Goal: Task Accomplishment & Management: Manage account settings

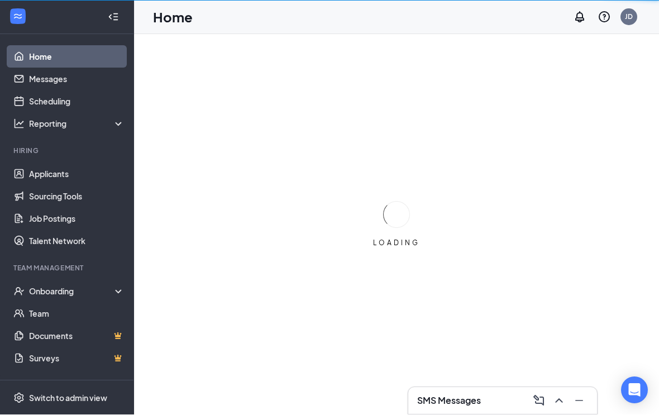
scroll to position [1, 0]
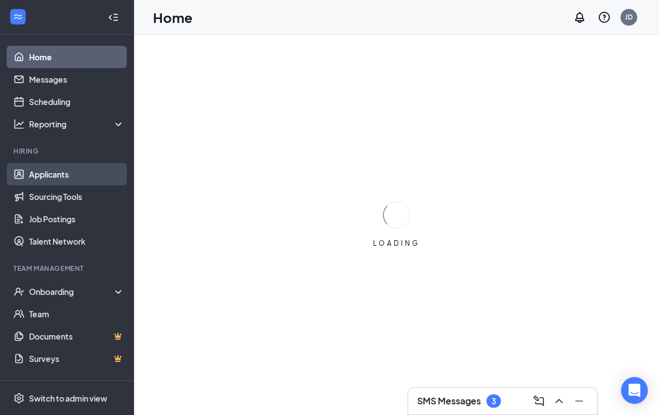
click at [36, 170] on link "Applicants" at bounding box center [76, 174] width 95 height 22
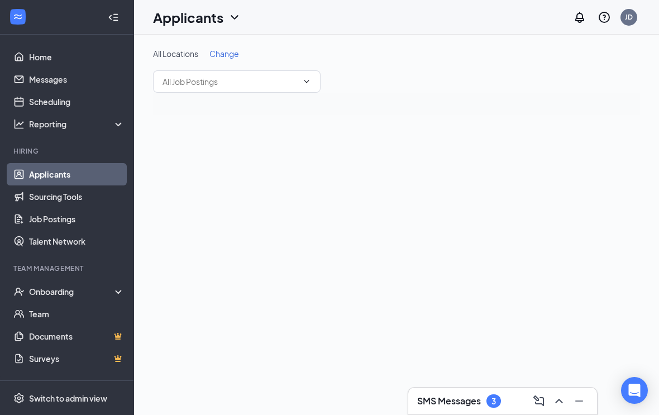
click at [469, 406] on h3 "SMS Messages" at bounding box center [449, 401] width 64 height 12
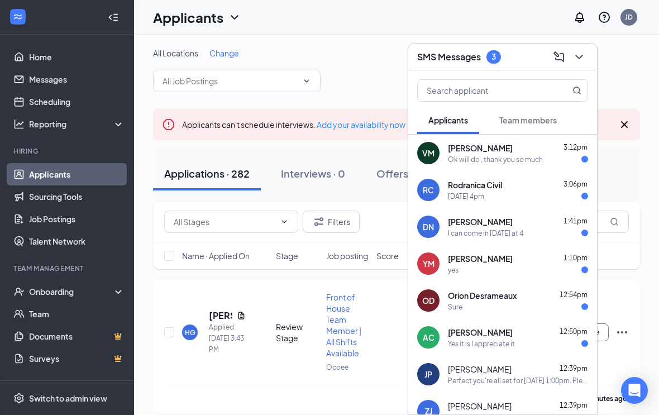
click at [586, 60] on button at bounding box center [579, 57] width 18 height 18
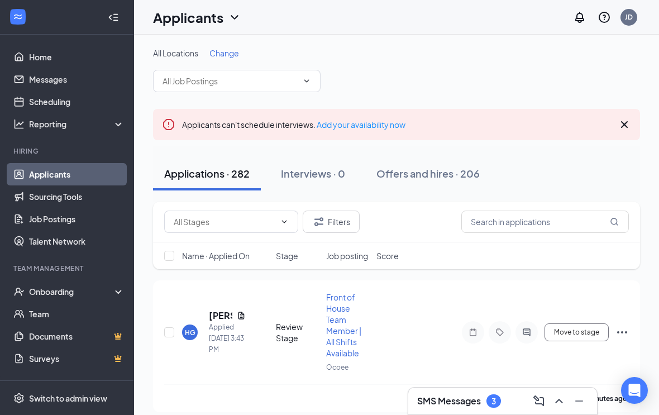
click at [623, 129] on icon "Cross" at bounding box center [624, 124] width 13 height 13
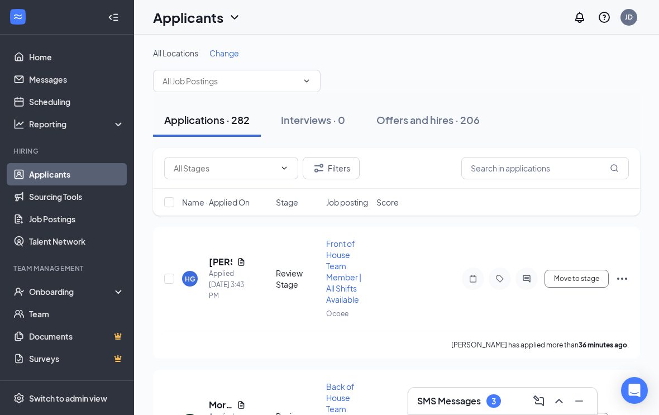
click at [465, 405] on h3 "SMS Messages" at bounding box center [449, 401] width 64 height 12
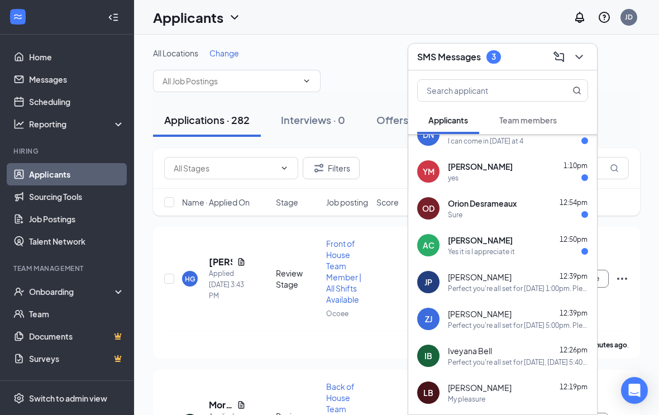
scroll to position [92, 0]
click at [520, 285] on div "Perfect you're all set for [DATE] 1:00pm. Please note the address is [STREET_AD…" at bounding box center [518, 288] width 140 height 9
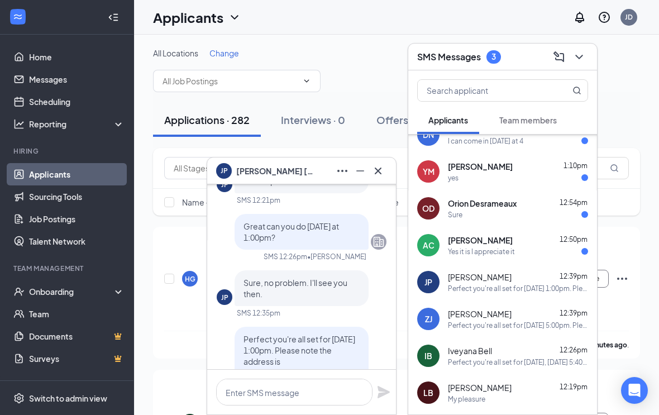
scroll to position [-136, 0]
click at [376, 165] on icon "Cross" at bounding box center [377, 170] width 13 height 13
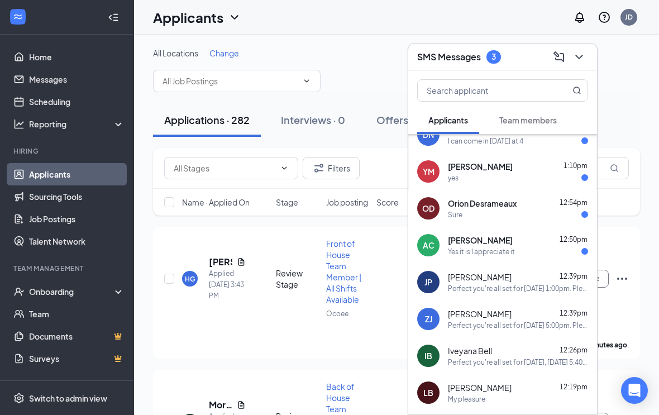
click at [512, 327] on div "Perfect you're all set for [DATE] 5:00pm. Please note the address is [STREET_AD…" at bounding box center [518, 324] width 140 height 9
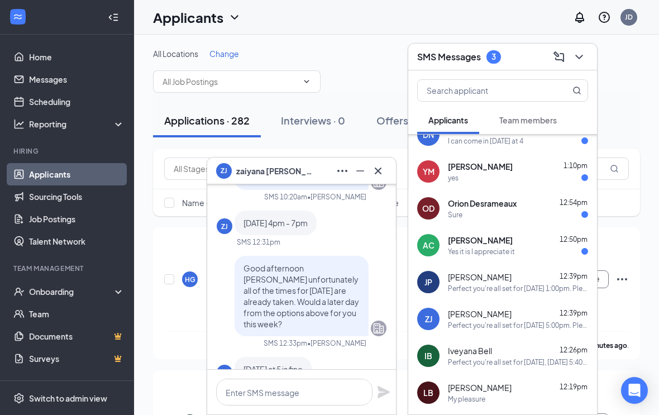
scroll to position [-212, 0]
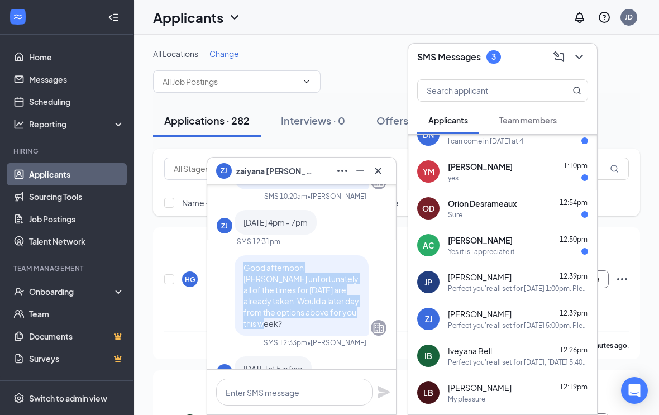
copy span "Good afternoon [PERSON_NAME] unfortunately all of the times for [DATE] are alre…"
click at [384, 169] on icon "Cross" at bounding box center [377, 170] width 13 height 13
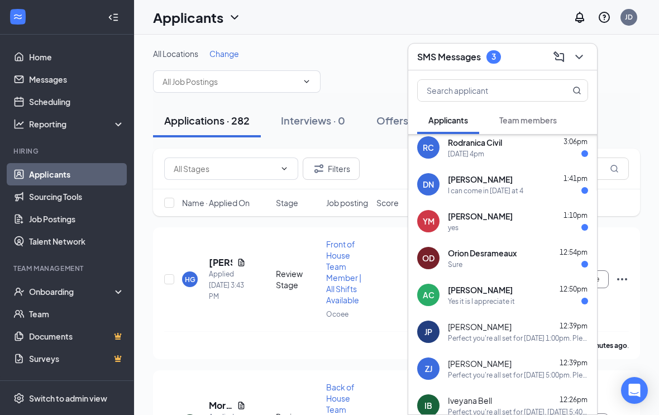
scroll to position [37, 0]
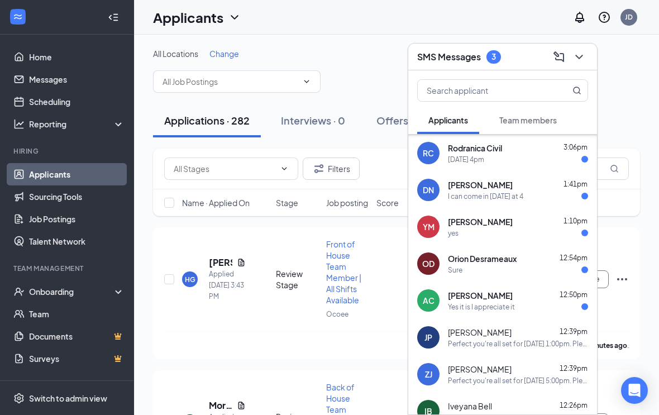
click at [511, 192] on div "I can come in [DATE] at 4" at bounding box center [485, 196] width 75 height 9
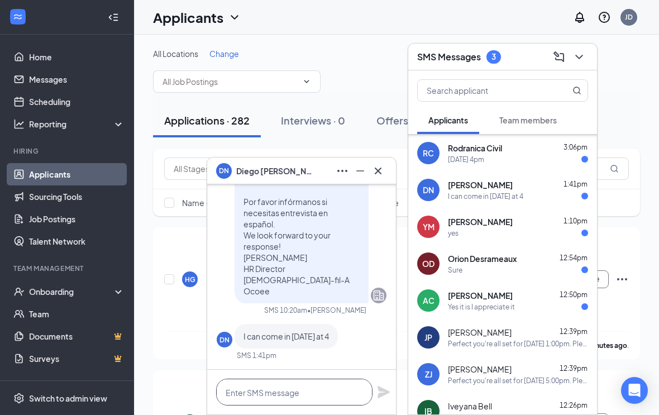
click at [313, 393] on textarea at bounding box center [294, 392] width 156 height 27
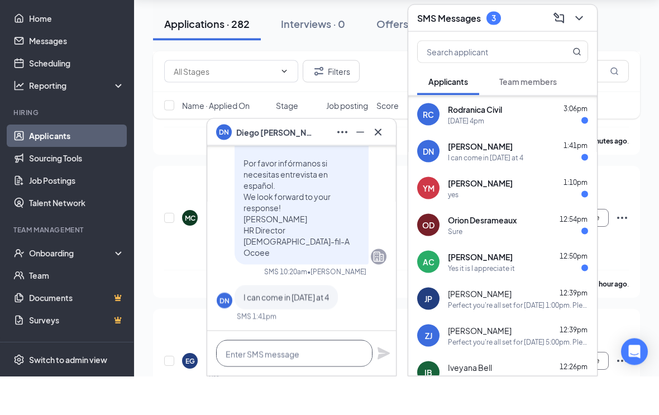
paste textarea "Good afternoon [PERSON_NAME] unfortunately all of the times for [DATE] are alre…"
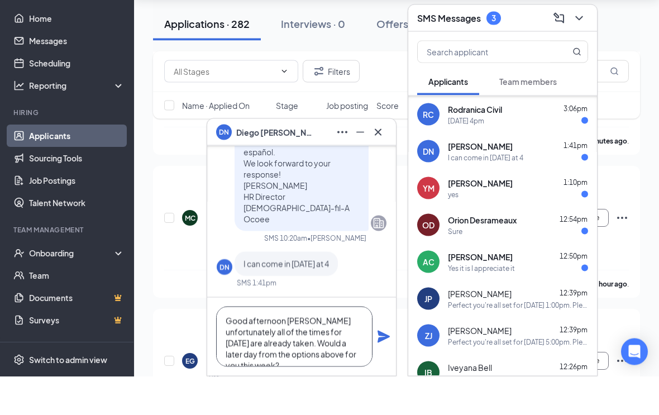
scroll to position [0, 0]
click at [300, 345] on textarea "Good afternoon [PERSON_NAME] unfortunately all of the times for [DATE] are alre…" at bounding box center [294, 375] width 156 height 60
click at [299, 345] on textarea "Good afternoon [PERSON_NAME] unfortunately all of the times for [DATE] are alre…" at bounding box center [294, 375] width 156 height 60
click at [264, 345] on textarea "Good afternoon [PERSON_NAME] unfortunately all of the times for [DATE] are alre…" at bounding box center [294, 375] width 156 height 60
click at [301, 345] on textarea "Good afternoon [PERSON_NAME] unfortunately all of the times for [DATE] are alre…" at bounding box center [294, 375] width 156 height 60
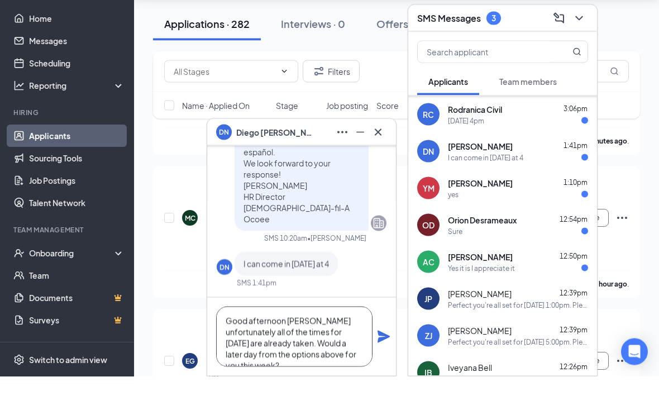
click at [301, 345] on textarea "Good afternoon [PERSON_NAME] unfortunately all of the times for [DATE] are alre…" at bounding box center [294, 375] width 156 height 60
type textarea "Good afternoon [PERSON_NAME] unfortunately all of the times for [DATE] are alre…"
click at [389, 368] on icon "Plane" at bounding box center [383, 374] width 13 height 13
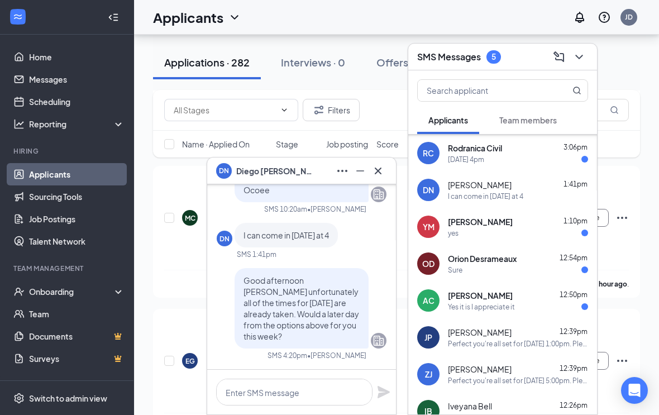
click at [385, 168] on button at bounding box center [378, 171] width 18 height 18
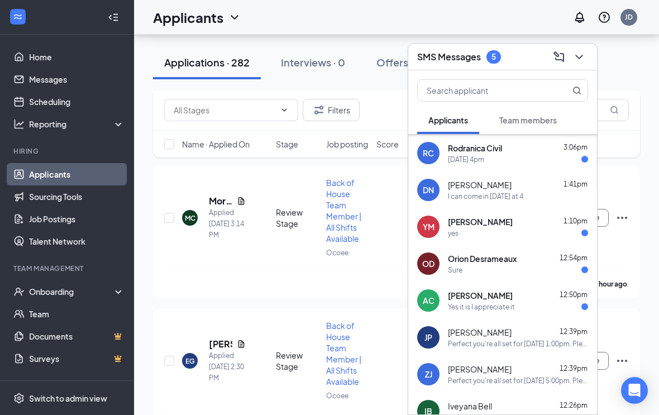
click at [537, 154] on div "Rodranica Civil 3:06pm [DATE] 4pm" at bounding box center [518, 153] width 140 height 22
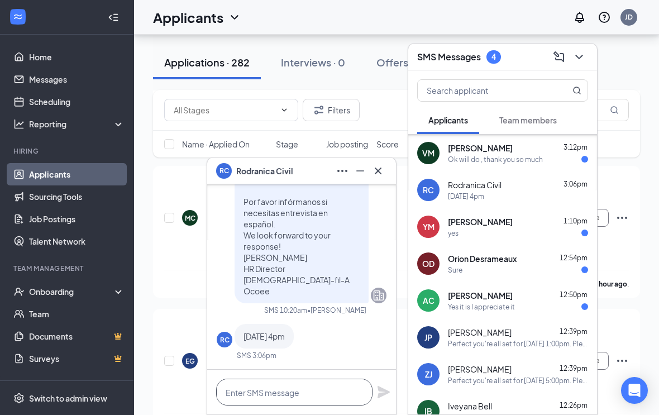
click at [327, 389] on textarea at bounding box center [294, 392] width 156 height 27
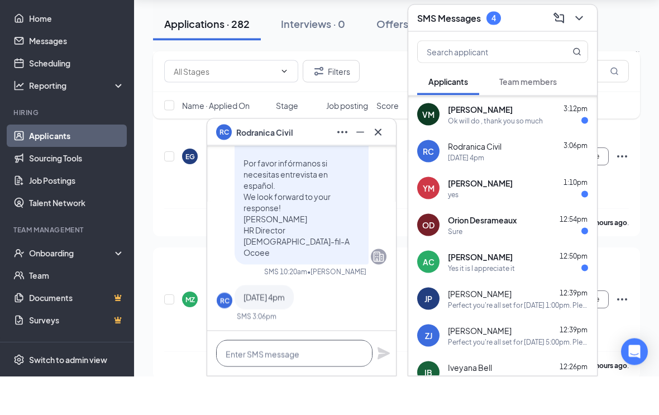
paste textarea "Good afternoon [PERSON_NAME] unfortunately all of the times for [DATE] are alre…"
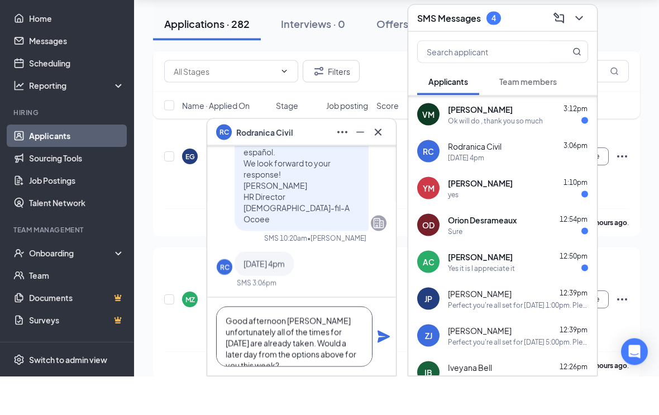
scroll to position [0, 0]
click at [305, 345] on textarea "Good afternoon [PERSON_NAME] unfortunately all of the times for [DATE] are alre…" at bounding box center [294, 375] width 156 height 60
type textarea "Good afternoon [PERSON_NAME] unfortunately all of the times for [DATE] are alre…"
click at [386, 369] on icon "Plane" at bounding box center [383, 375] width 12 height 12
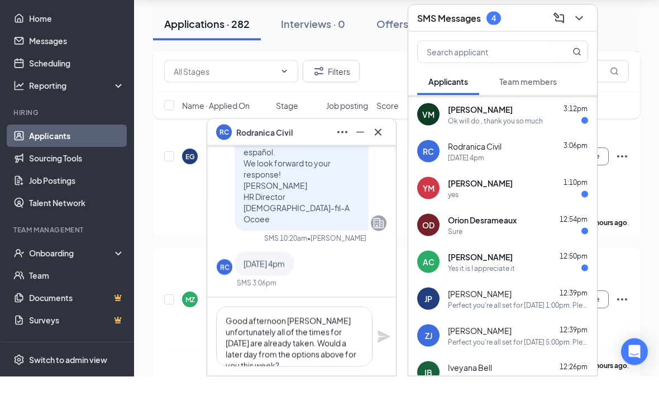
scroll to position [409, 0]
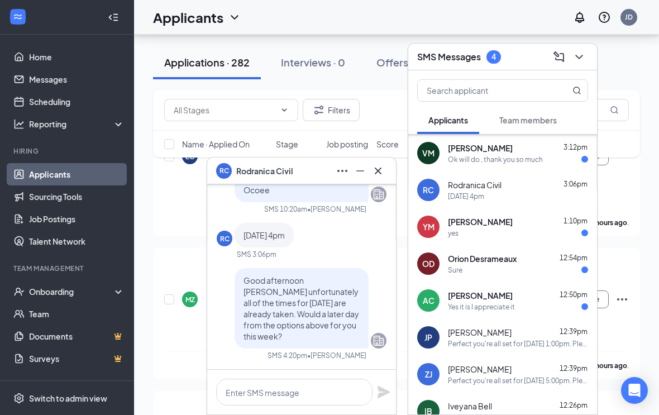
click at [383, 169] on icon "Cross" at bounding box center [377, 170] width 13 height 13
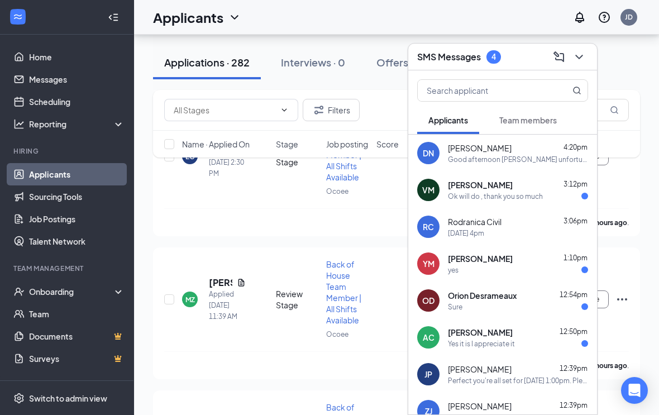
scroll to position [0, 0]
click at [580, 61] on icon "ChevronDown" at bounding box center [578, 56] width 13 height 13
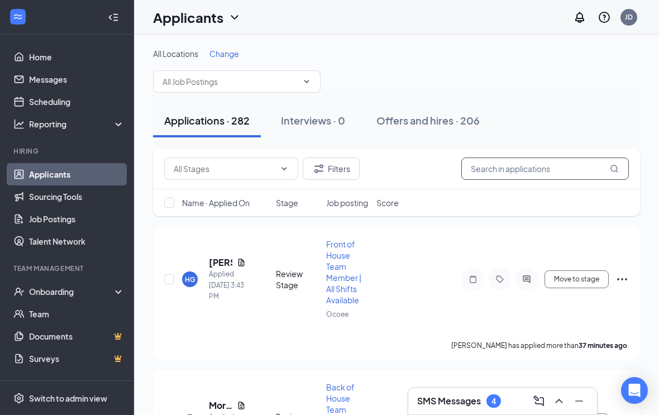
click at [518, 173] on input "text" at bounding box center [544, 168] width 167 height 22
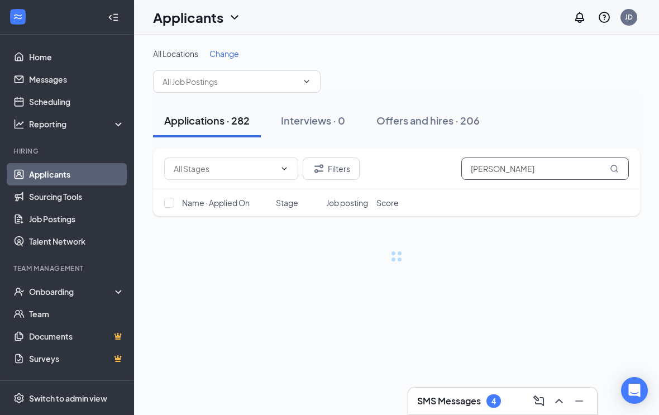
type input "[PERSON_NAME]"
click at [589, 127] on div "Applications · 282 Interviews · 0 Offers and hires · 206" at bounding box center [396, 120] width 487 height 33
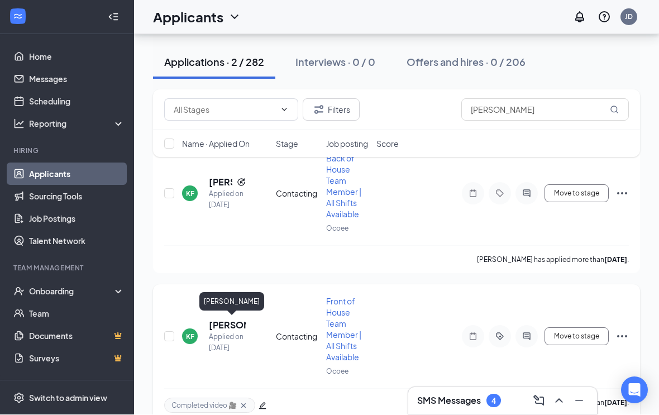
click at [225, 319] on h5 "[PERSON_NAME]" at bounding box center [227, 325] width 37 height 12
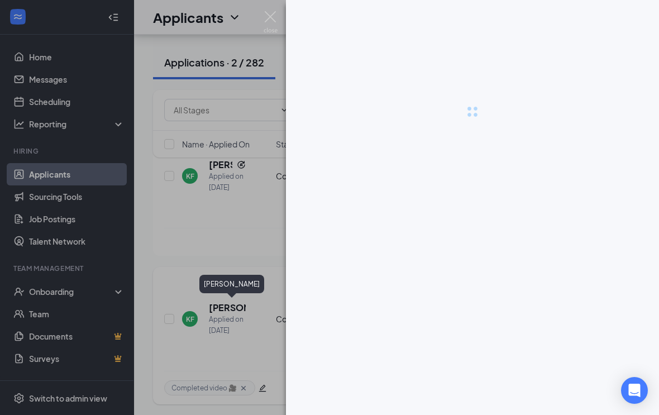
scroll to position [104, 0]
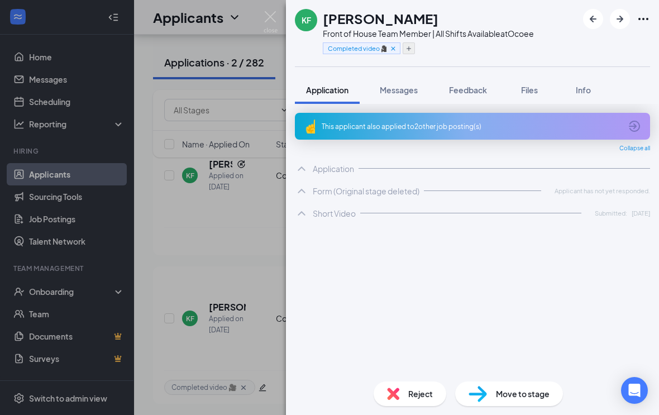
click at [410, 49] on icon "Plus" at bounding box center [408, 48] width 4 height 4
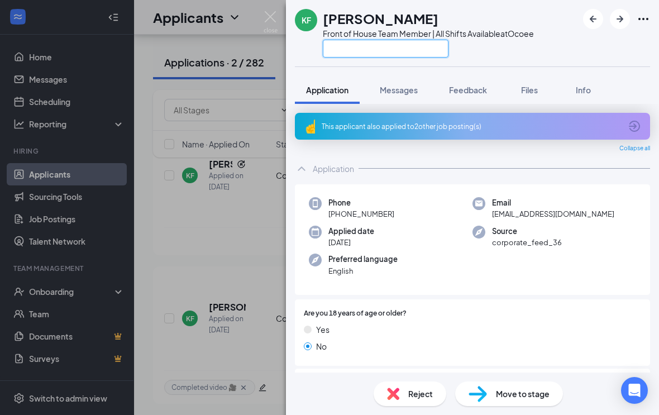
click at [414, 52] on input "text" at bounding box center [386, 49] width 126 height 18
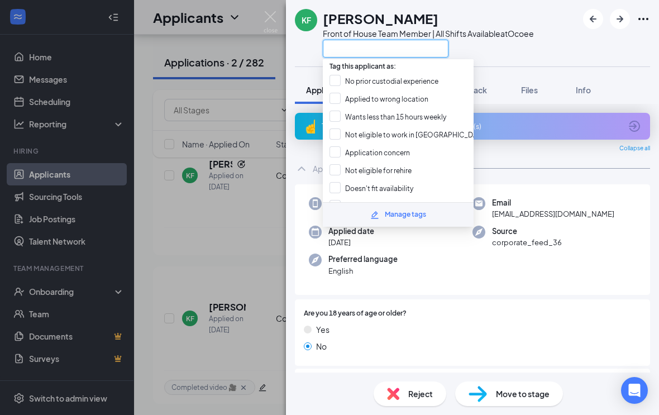
scroll to position [103, 0]
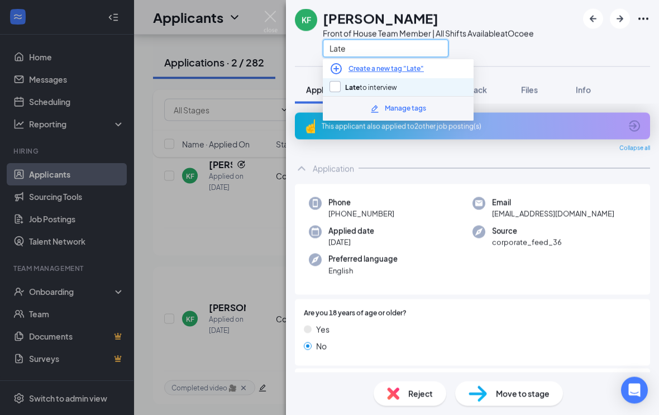
type input "Late"
click at [331, 82] on input "Late to interview" at bounding box center [363, 88] width 68 height 12
checkbox input "true"
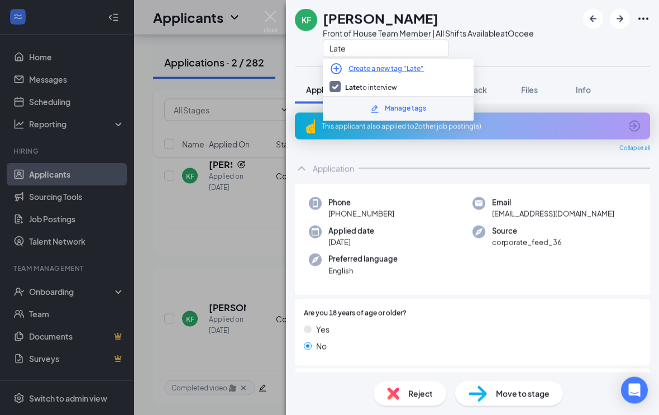
click at [488, 44] on div "Late" at bounding box center [428, 48] width 211 height 18
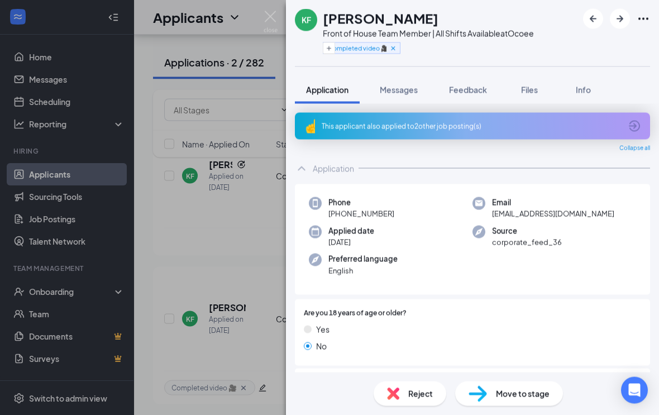
scroll to position [104, 0]
click at [473, 98] on button "Feedback" at bounding box center [468, 90] width 60 height 28
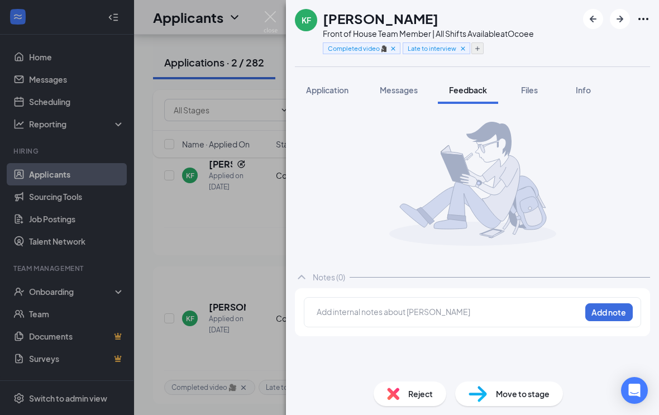
click at [480, 52] on button "button" at bounding box center [477, 48] width 12 height 12
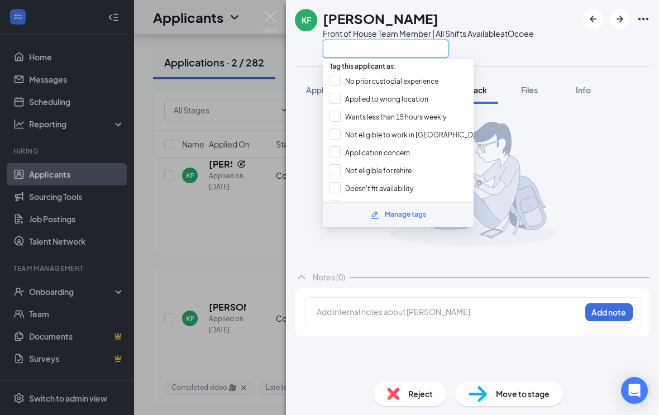
click at [433, 51] on input "text" at bounding box center [386, 49] width 126 height 18
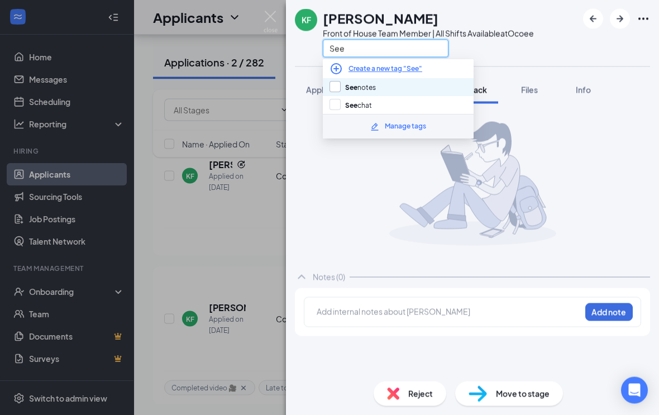
type input "See"
click at [332, 86] on input "See notes" at bounding box center [352, 88] width 46 height 12
checkbox input "true"
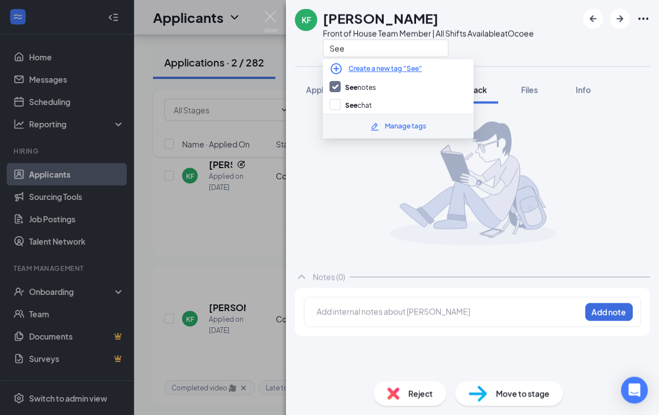
click at [527, 40] on div "See" at bounding box center [428, 48] width 211 height 18
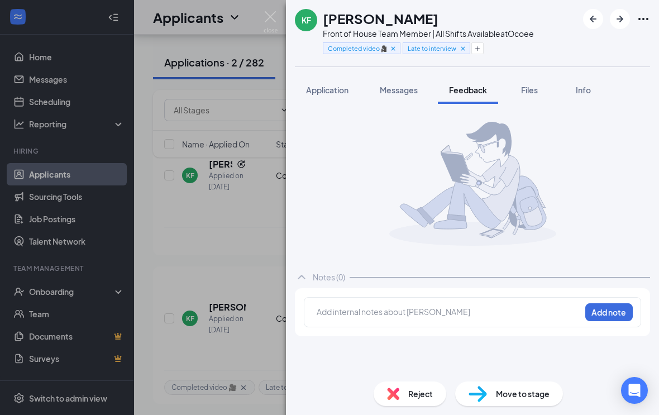
click at [409, 317] on div at bounding box center [448, 312] width 263 height 12
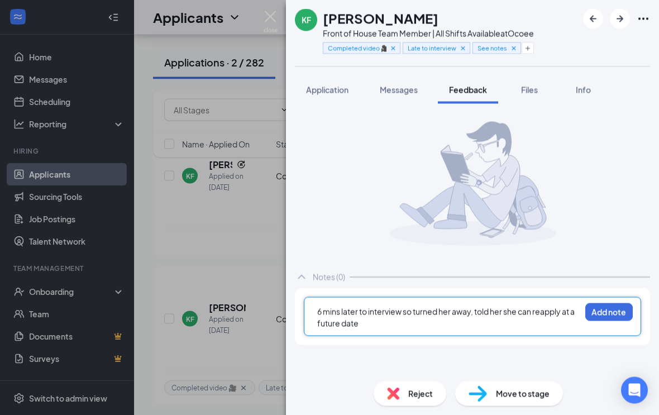
scroll to position [1, 0]
click at [477, 309] on span "6 mins later to interview so turned her away, told her she can reapply at a fut…" at bounding box center [446, 318] width 259 height 22
click at [621, 312] on button "Add note" at bounding box center [608, 312] width 47 height 18
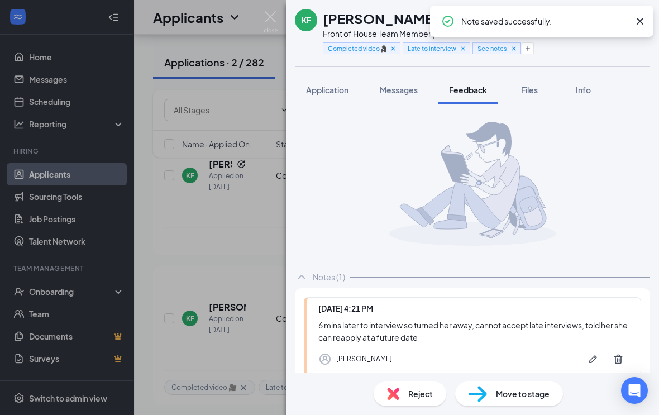
scroll to position [18, 0]
click at [417, 391] on span "Reject" at bounding box center [420, 393] width 25 height 12
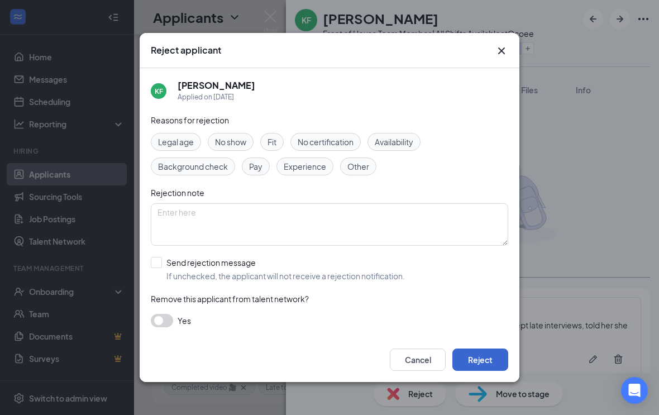
click at [474, 367] on button "Reject" at bounding box center [480, 359] width 56 height 22
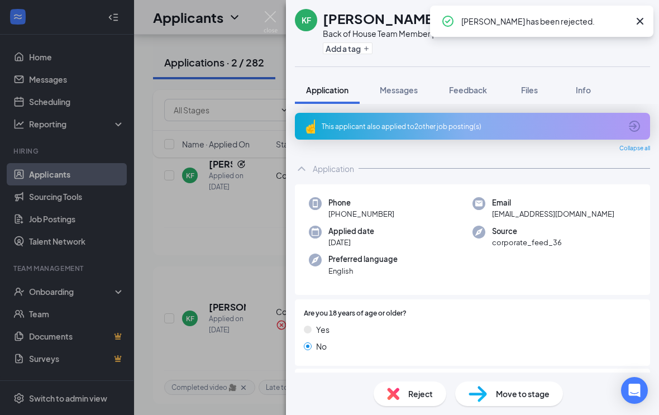
click at [417, 396] on span "Reject" at bounding box center [420, 393] width 25 height 12
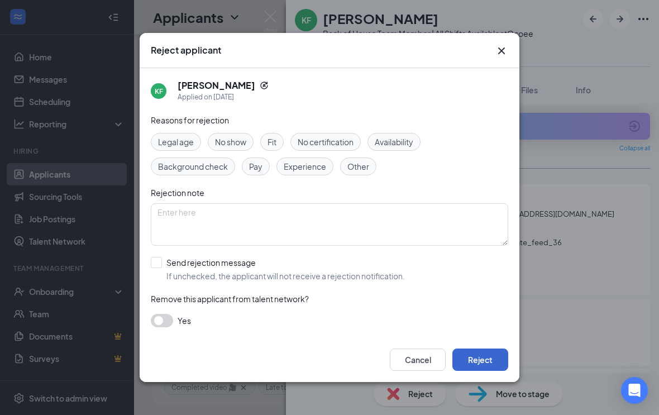
click at [471, 363] on button "Reject" at bounding box center [480, 359] width 56 height 22
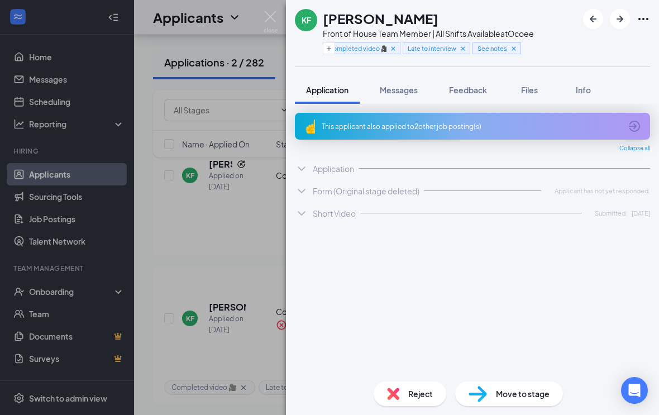
scroll to position [18, 0]
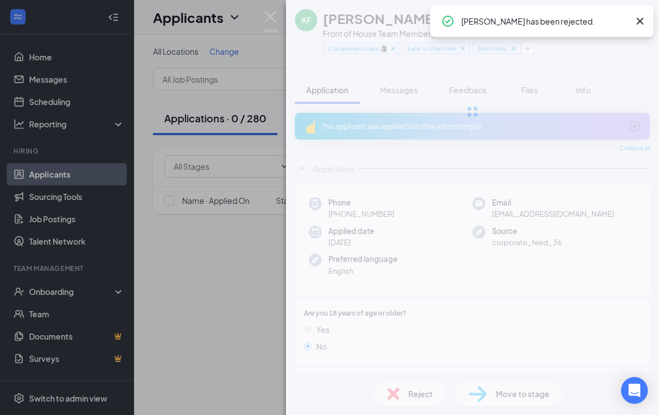
click at [251, 240] on div "KF [PERSON_NAME] Front of House Team Member | All Shifts Available at Ocoee Com…" at bounding box center [329, 207] width 659 height 415
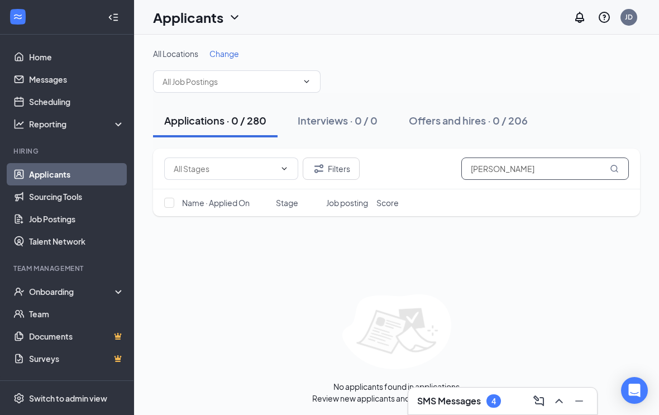
click at [548, 173] on input "[PERSON_NAME]" at bounding box center [544, 168] width 167 height 22
type input "[PERSON_NAME]"
click at [573, 115] on div "Applications · 0 / 280 Interviews · 0 / 0 Offers and hires · 0 / 206" at bounding box center [396, 120] width 487 height 33
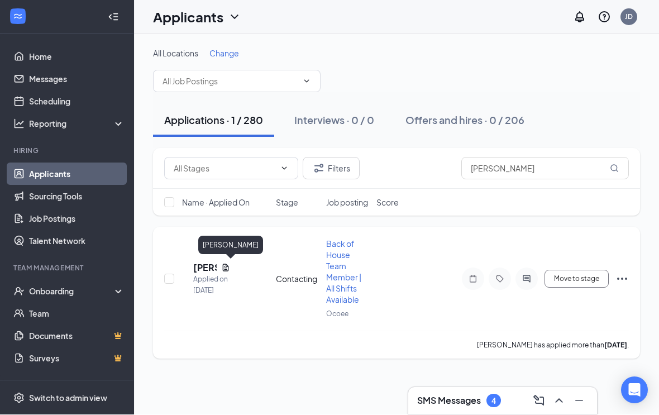
click at [217, 272] on h5 "[PERSON_NAME]" at bounding box center [204, 268] width 23 height 12
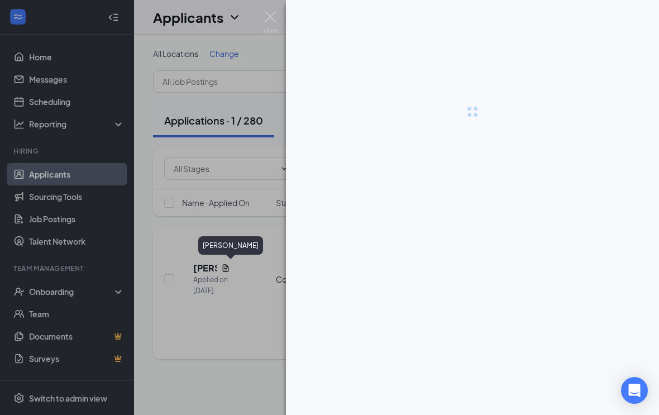
scroll to position [16, 0]
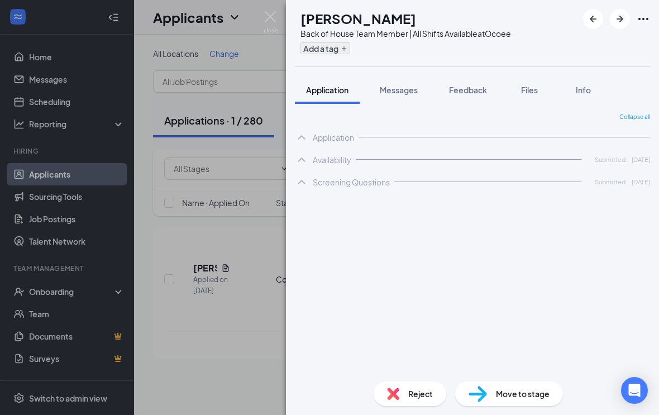
click at [350, 54] on button "Add a tag" at bounding box center [325, 48] width 50 height 12
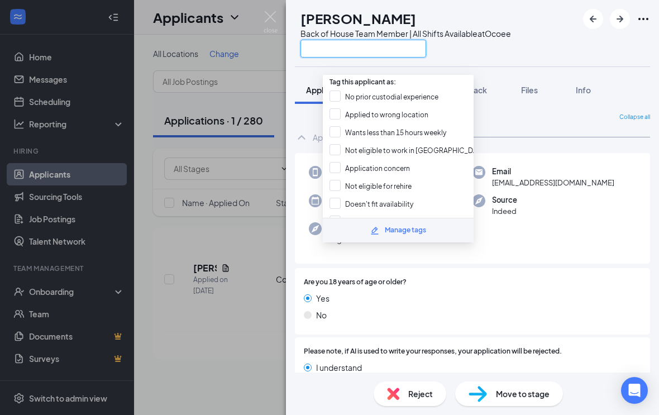
click at [377, 45] on input "text" at bounding box center [363, 49] width 126 height 18
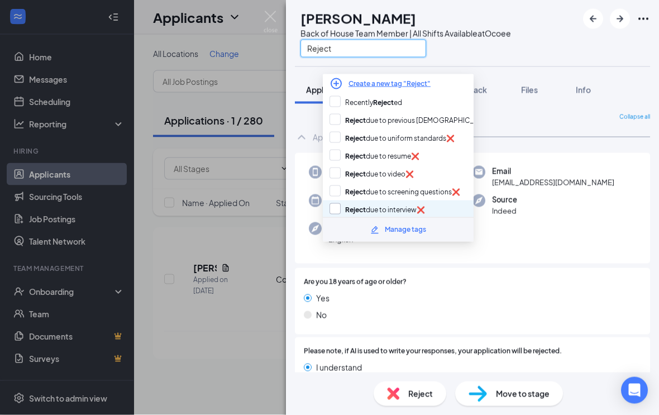
type input "Reject"
click at [332, 203] on input "Reject due to interview❌" at bounding box center [376, 209] width 95 height 12
checkbox input "true"
click at [549, 52] on div "AM [PERSON_NAME] Back of House Team Member | All Shifts Available at Ocoee Reje…" at bounding box center [472, 33] width 373 height 66
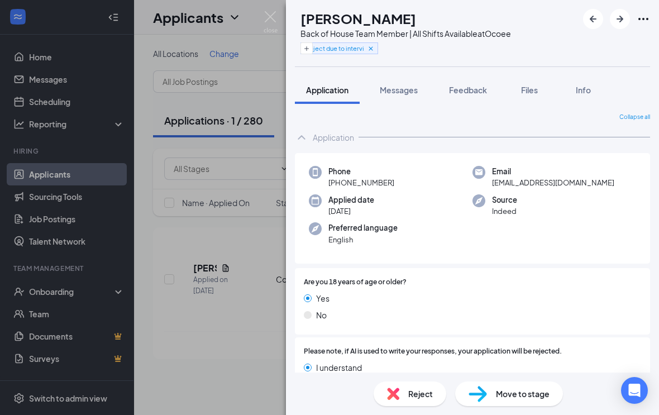
scroll to position [18, 0]
click at [423, 390] on span "Reject" at bounding box center [420, 393] width 25 height 12
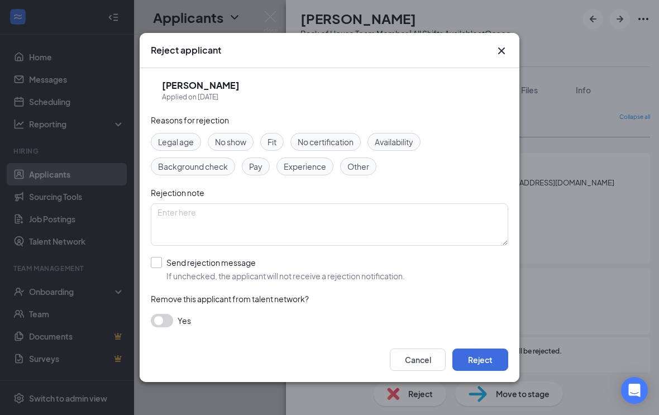
click at [173, 270] on span "If unchecked, the applicant will not receive a rejection notification." at bounding box center [285, 275] width 238 height 11
click at [173, 270] on input "Send rejection message If unchecked, the applicant will not receive a rejection…" at bounding box center [278, 269] width 254 height 25
checkbox input "true"
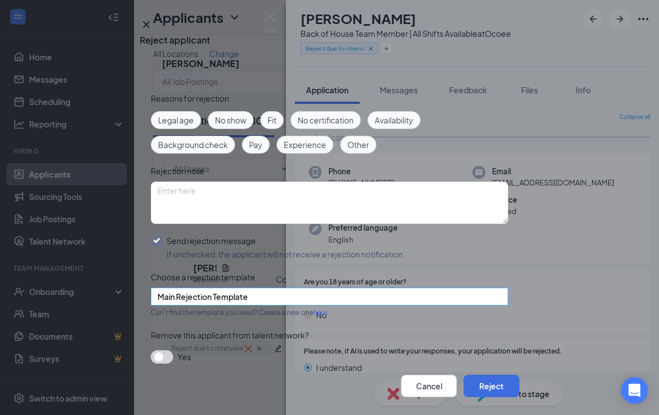
click at [437, 313] on span "Main Rejection Template" at bounding box center [324, 303] width 334 height 30
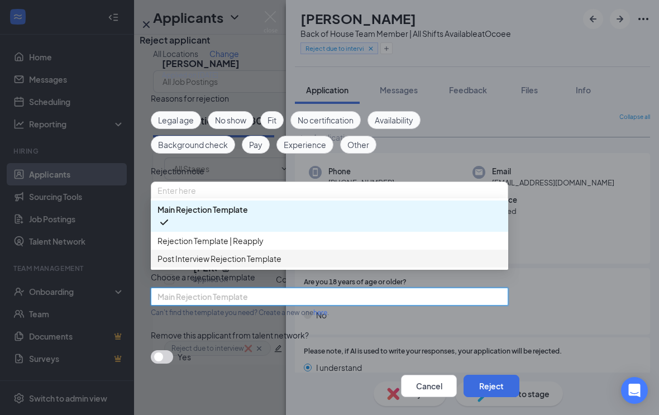
click at [324, 265] on span "Post Interview Rejection Template" at bounding box center [329, 258] width 344 height 12
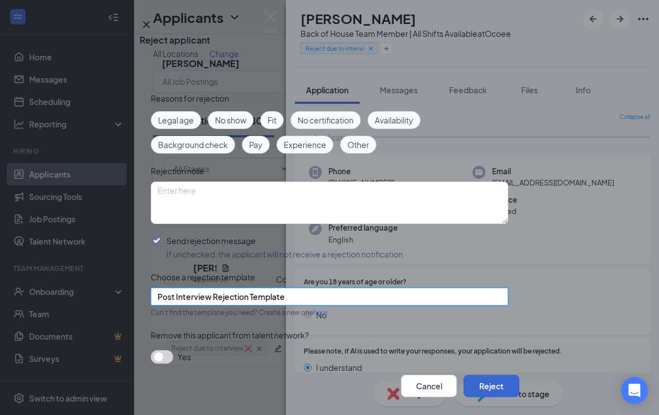
click at [475, 375] on button "Reject" at bounding box center [491, 386] width 56 height 22
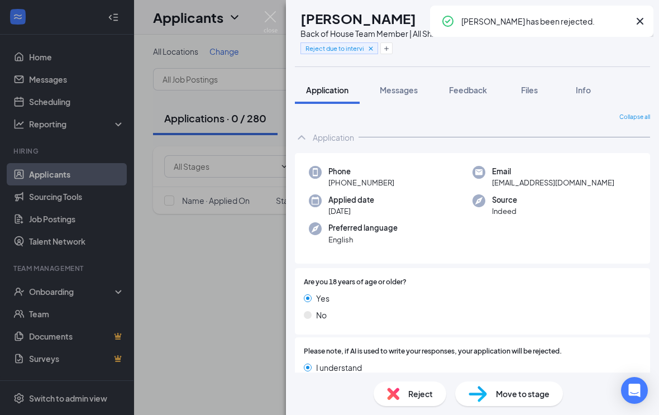
scroll to position [0, 0]
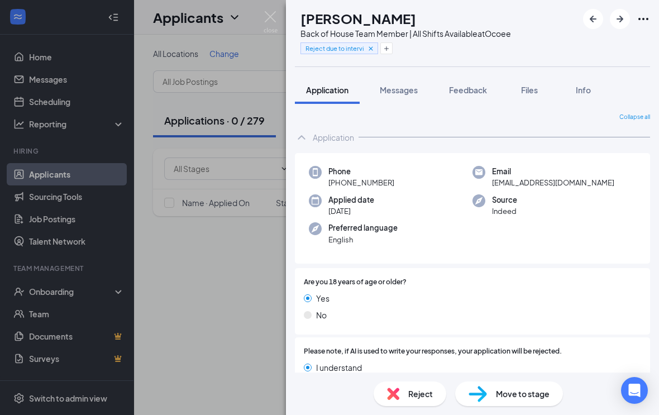
click at [246, 271] on div "AM [PERSON_NAME] Back of House Team Member | All Shifts Available at Ocoee Reje…" at bounding box center [329, 207] width 659 height 415
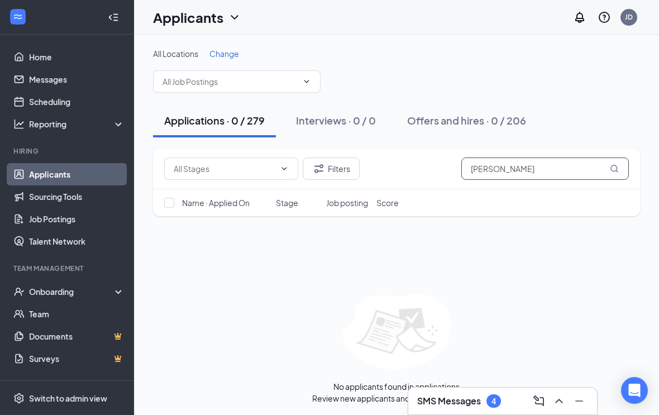
click at [543, 177] on input "[PERSON_NAME]" at bounding box center [544, 168] width 167 height 22
type input "[PERSON_NAME]"
click at [587, 118] on div "Applications · 0 / 279 Interviews · 0 / 0 Offers and hires · 0 / 206" at bounding box center [396, 120] width 487 height 33
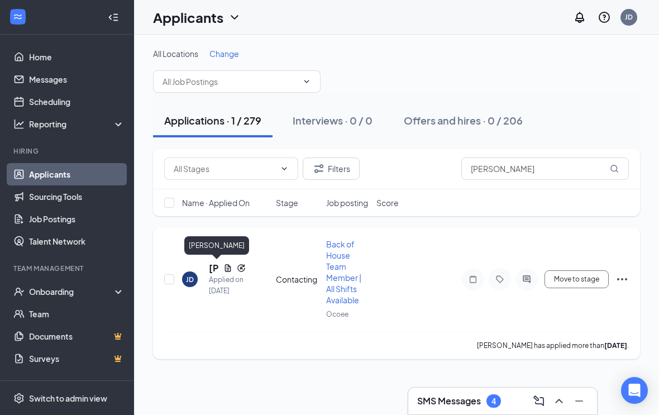
click at [212, 268] on h5 "[PERSON_NAME]" at bounding box center [214, 268] width 10 height 12
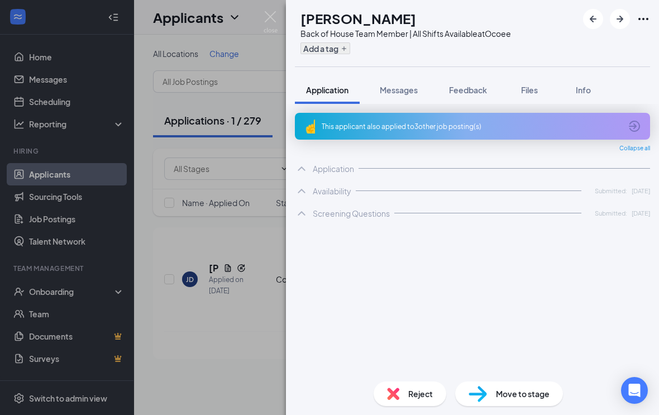
click at [350, 54] on button "Add a tag" at bounding box center [325, 48] width 50 height 12
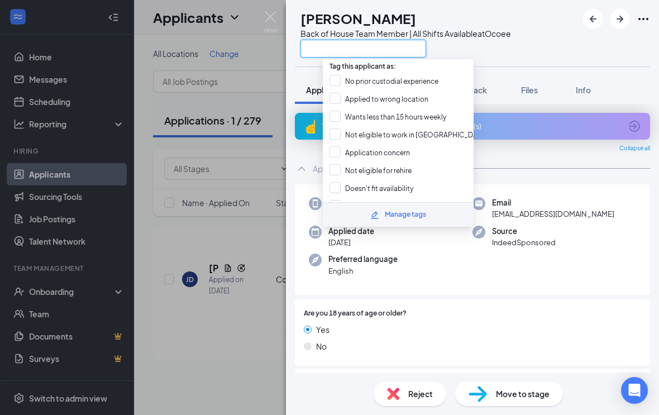
click at [376, 52] on input "text" at bounding box center [363, 49] width 126 height 18
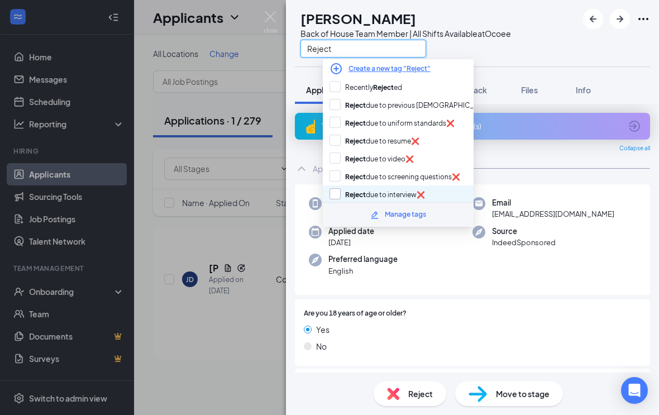
type input "Reject"
click at [334, 189] on input "Reject due to interview❌" at bounding box center [376, 194] width 95 height 12
checkbox input "true"
click at [495, 210] on span "[EMAIL_ADDRESS][DOMAIN_NAME]" at bounding box center [553, 213] width 122 height 11
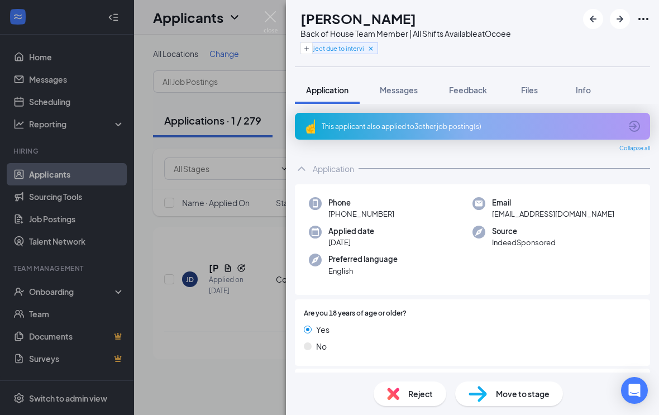
scroll to position [18, 0]
click at [411, 404] on div "Reject" at bounding box center [410, 393] width 73 height 25
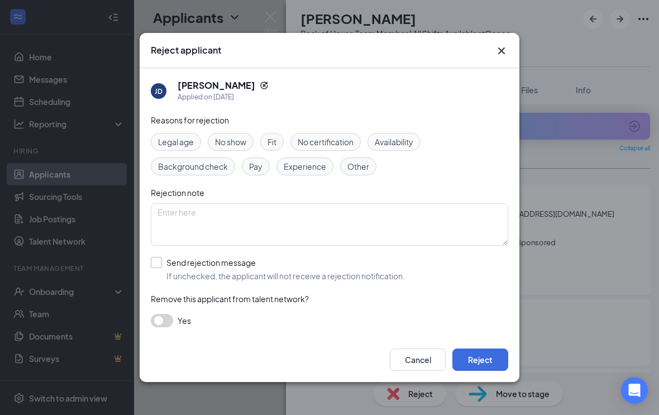
click at [159, 263] on input "Send rejection message If unchecked, the applicant will not receive a rejection…" at bounding box center [278, 269] width 254 height 25
checkbox input "true"
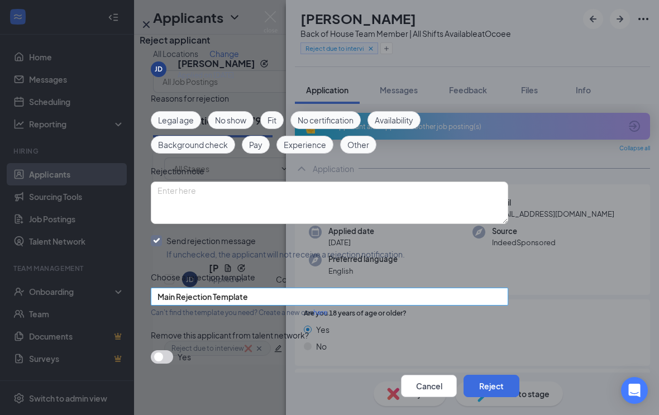
click at [304, 315] on span "Main Rejection Template" at bounding box center [324, 303] width 334 height 30
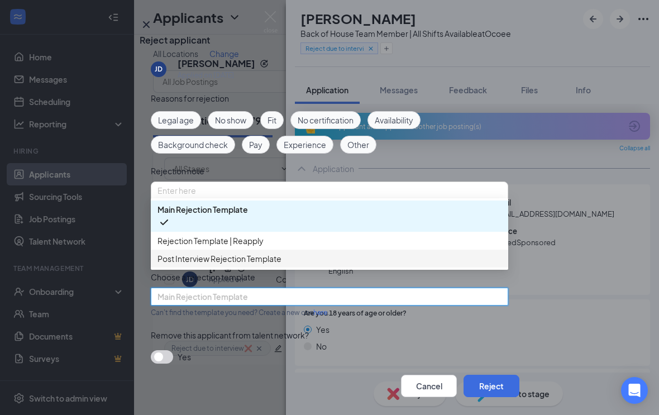
click at [289, 265] on span "Post Interview Rejection Template" at bounding box center [329, 258] width 344 height 12
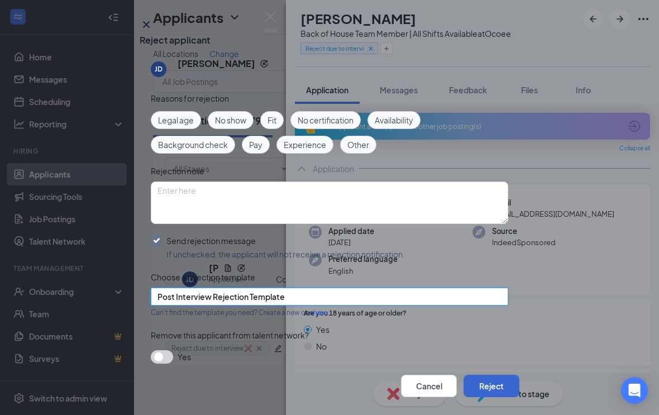
click at [479, 375] on button "Reject" at bounding box center [491, 386] width 56 height 22
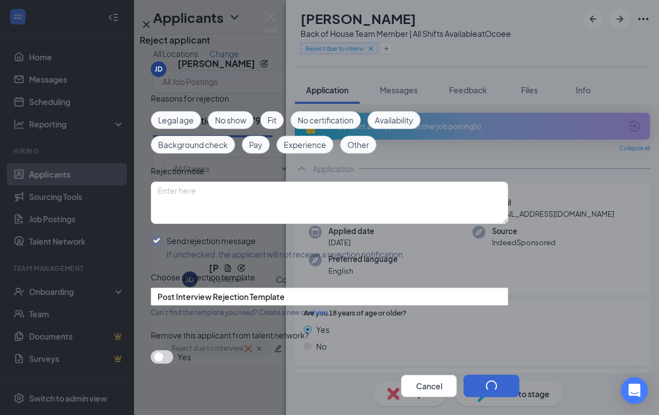
click at [490, 375] on button "button" at bounding box center [491, 386] width 56 height 22
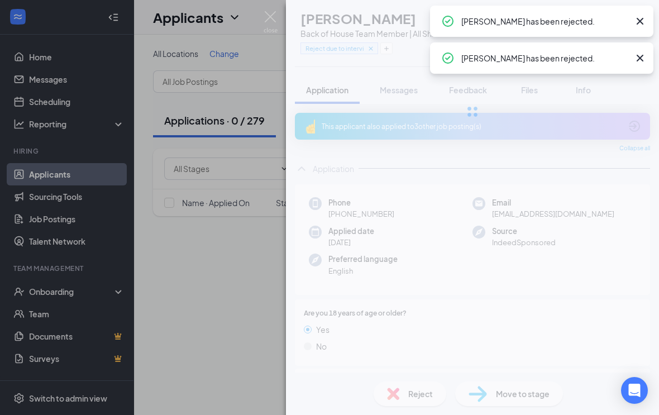
click at [173, 267] on div "[PERSON_NAME] Back of House Team Member | All Shifts Available at Ocoee Reject …" at bounding box center [329, 207] width 659 height 415
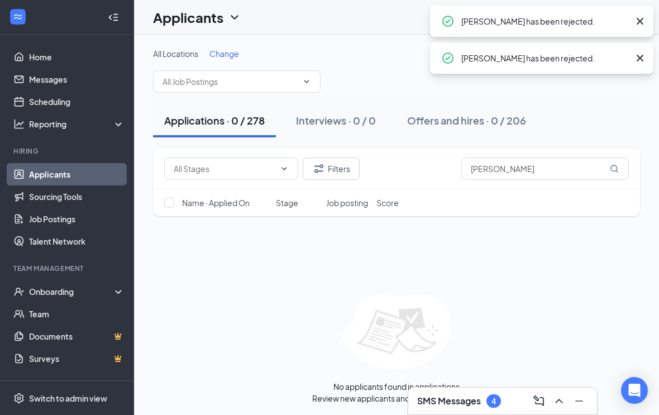
click at [216, 267] on div "Filters [PERSON_NAME] Name · Applied On Stage Job posting Score No applicants f…" at bounding box center [396, 276] width 487 height 255
click at [29, 54] on link "Home" at bounding box center [76, 57] width 95 height 22
